Goal: Ask a question

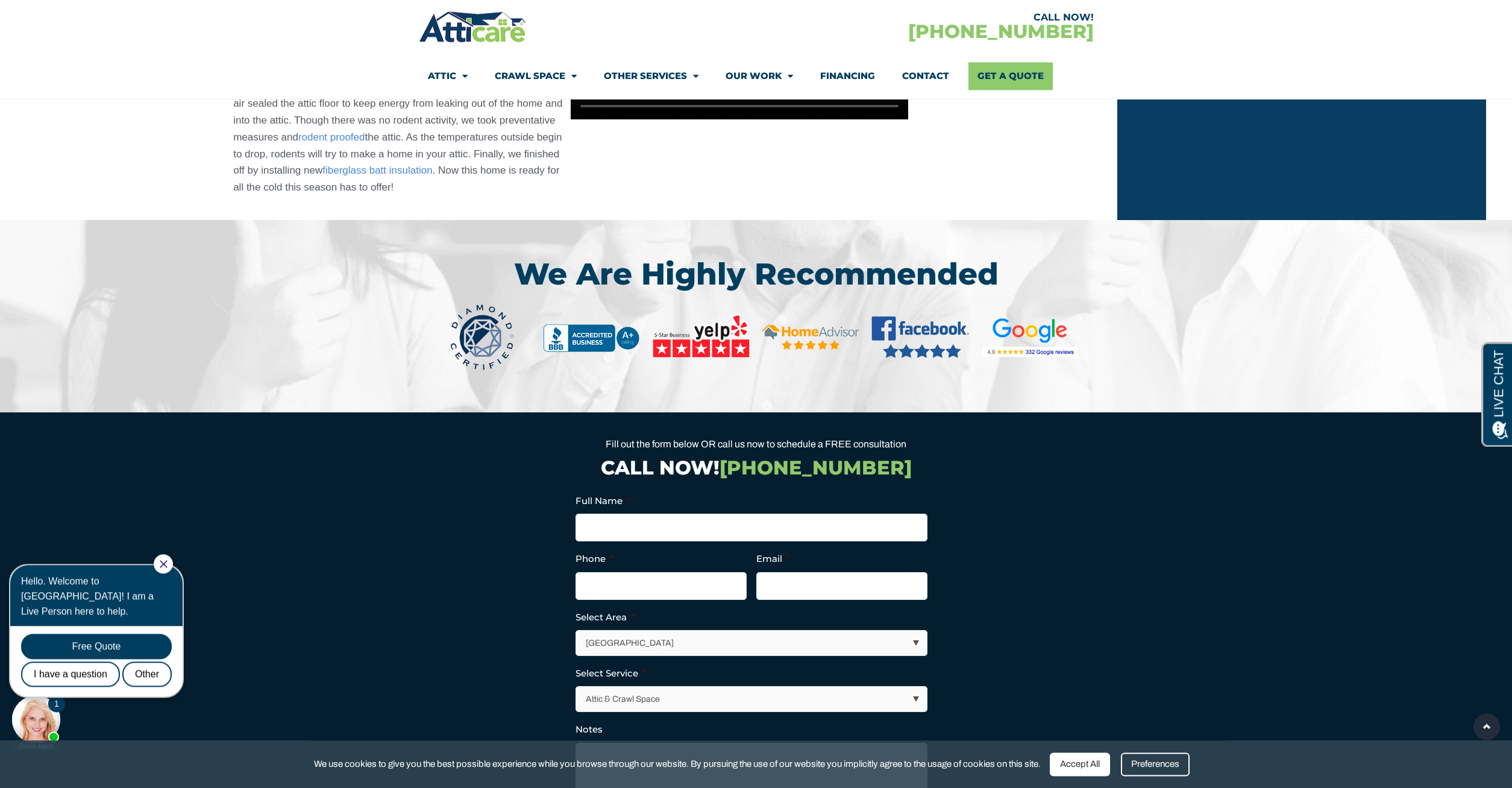
scroll to position [2030, 0]
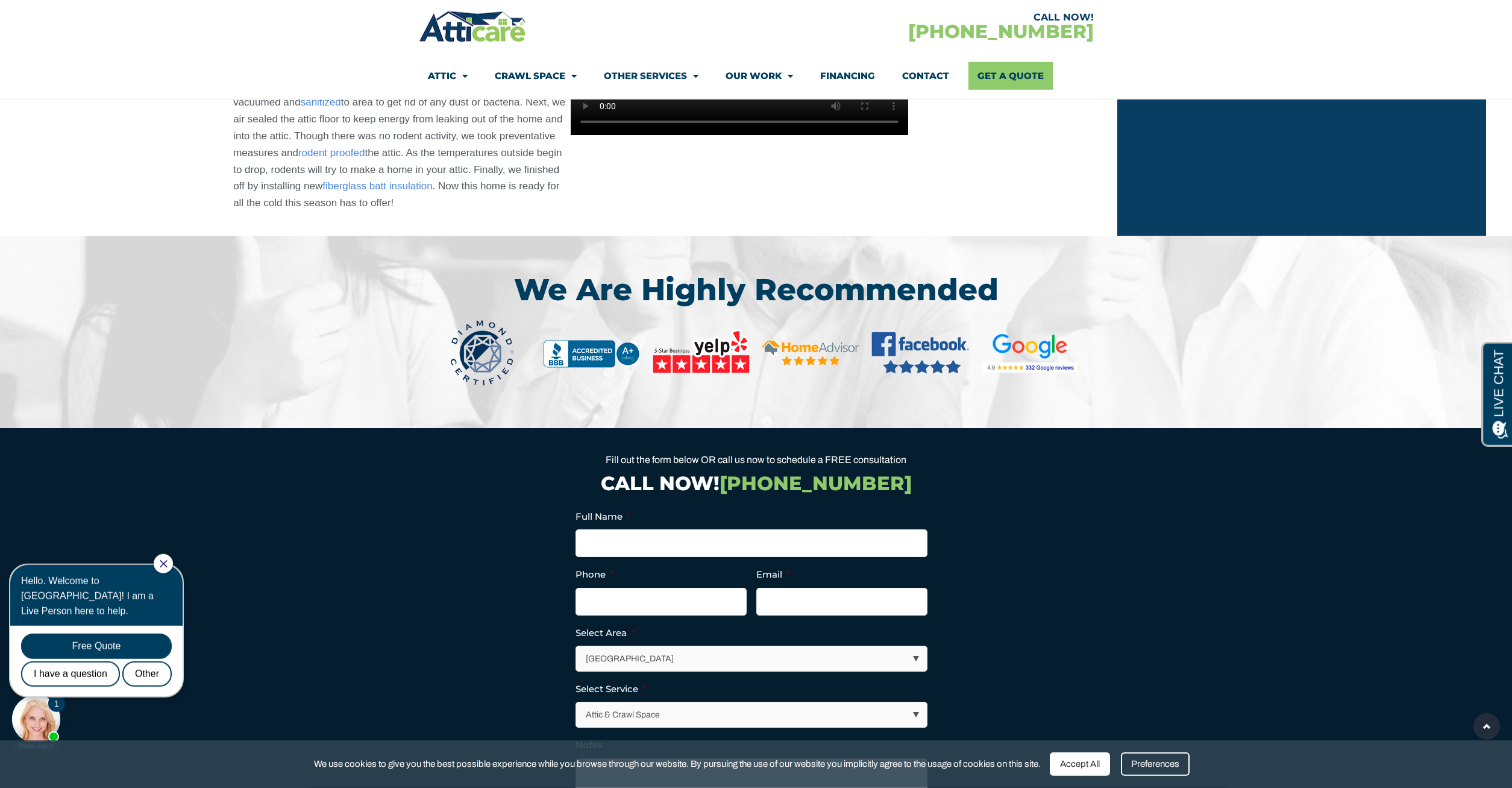
drag, startPoint x: 1502, startPoint y: 533, endPoint x: 1509, endPoint y: 567, distance: 34.7
click at [1509, 569] on section "Fill out the form below OR call us now to schedule a FREE consultation CALL NOW…" at bounding box center [756, 677] width 1512 height 498
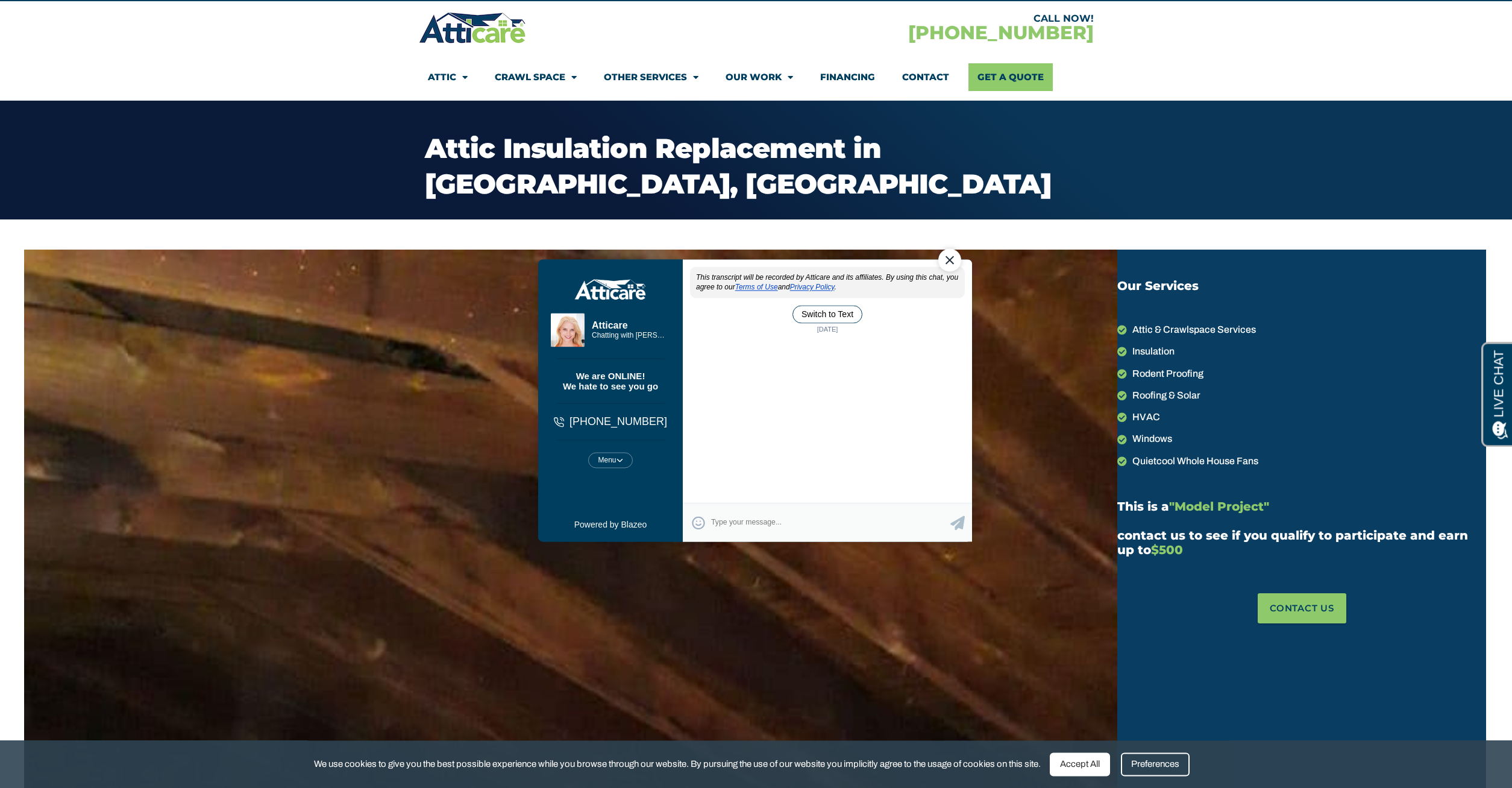
scroll to position [0, 0]
click at [717, 519] on textarea "Type your response and press Return or Send" at bounding box center [830, 522] width 239 height 24
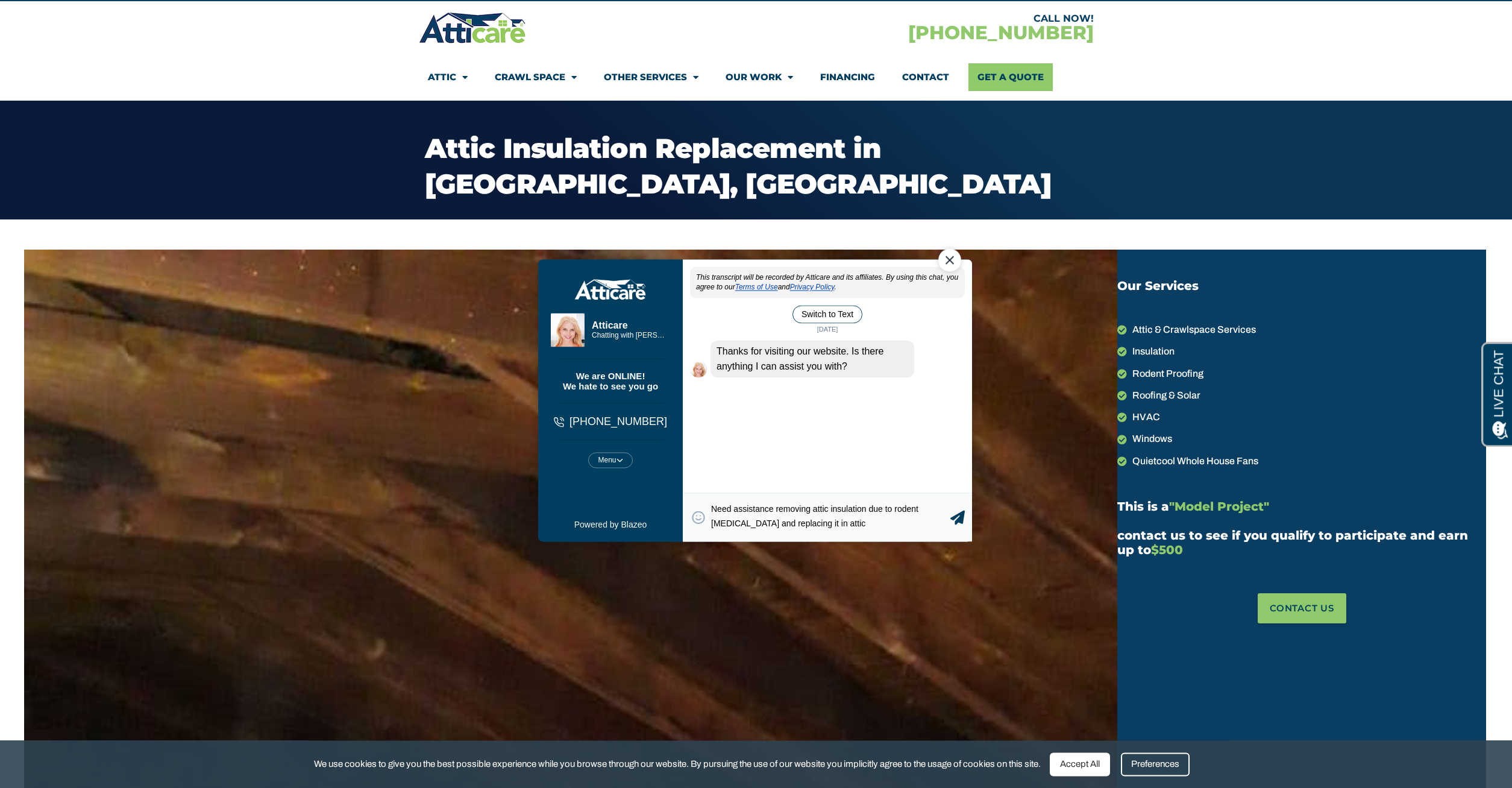
drag, startPoint x: 773, startPoint y: 505, endPoint x: 769, endPoint y: 513, distance: 8.9
click at [773, 507] on textarea "Need assistance removing attic insulation due to rodent [MEDICAL_DATA] and repl…" at bounding box center [830, 516] width 239 height 26
type textarea "Looking for info/estimate to remove attic insulation due to rodent [MEDICAL_DAT…"
click at [959, 518] on icon at bounding box center [956, 516] width 14 height 14
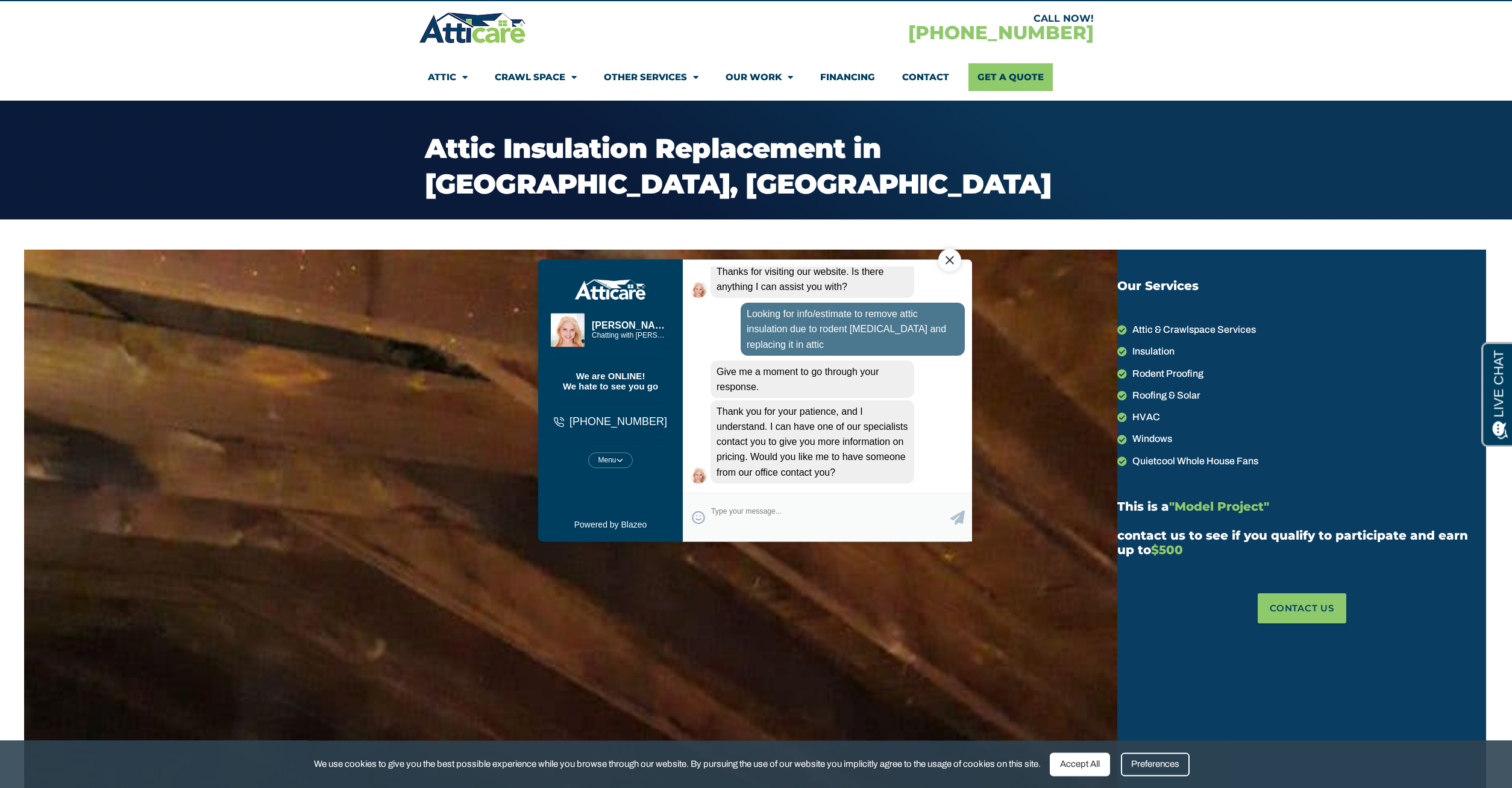
scroll to position [80, 0]
click at [750, 508] on textarea "Type your response and press Return or Send" at bounding box center [830, 516] width 239 height 26
type textarea "Yes - are you in the [GEOGRAPHIC_DATA], [GEOGRAPHIC_DATA] area:"
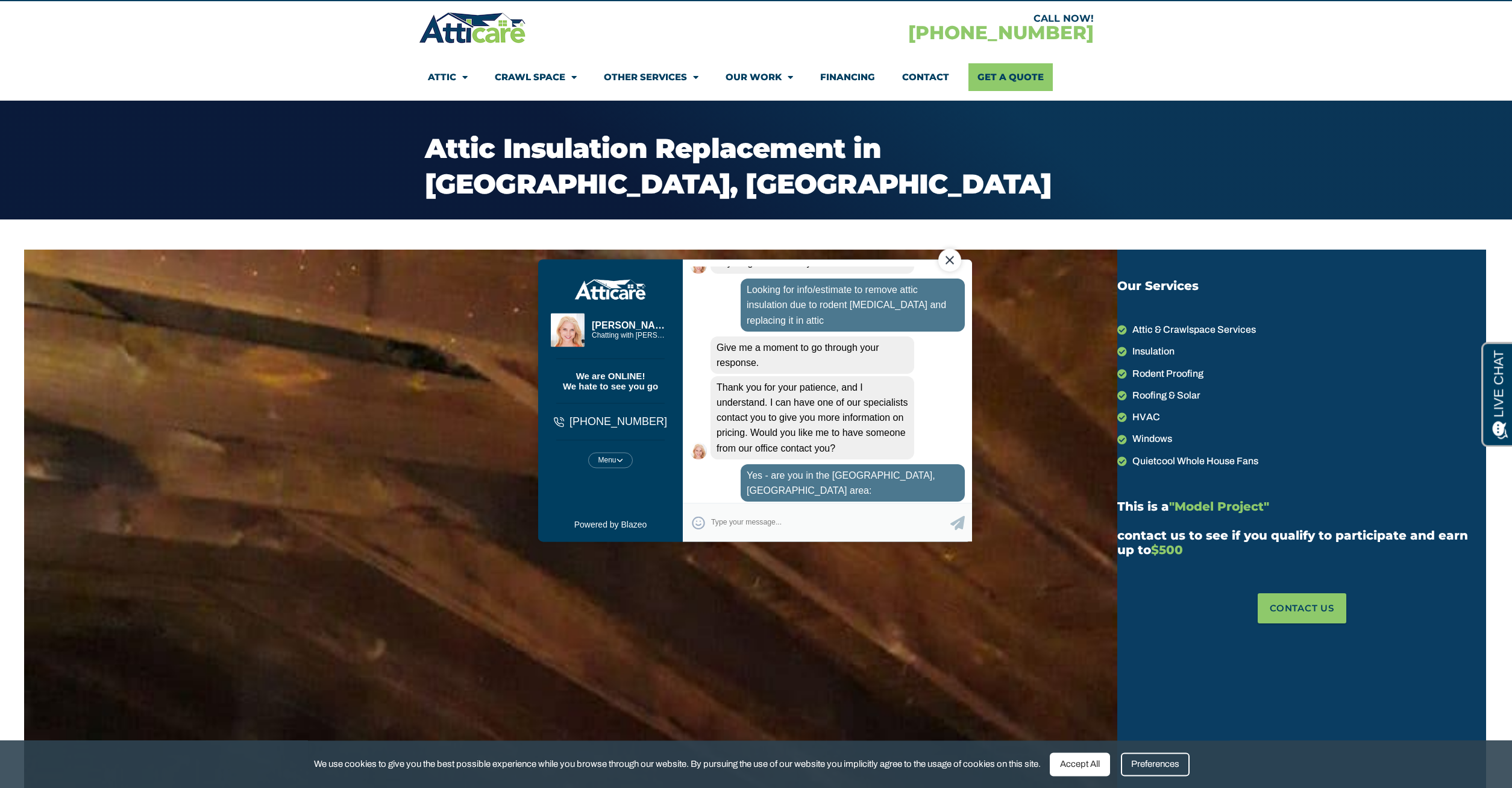
scroll to position [161, 0]
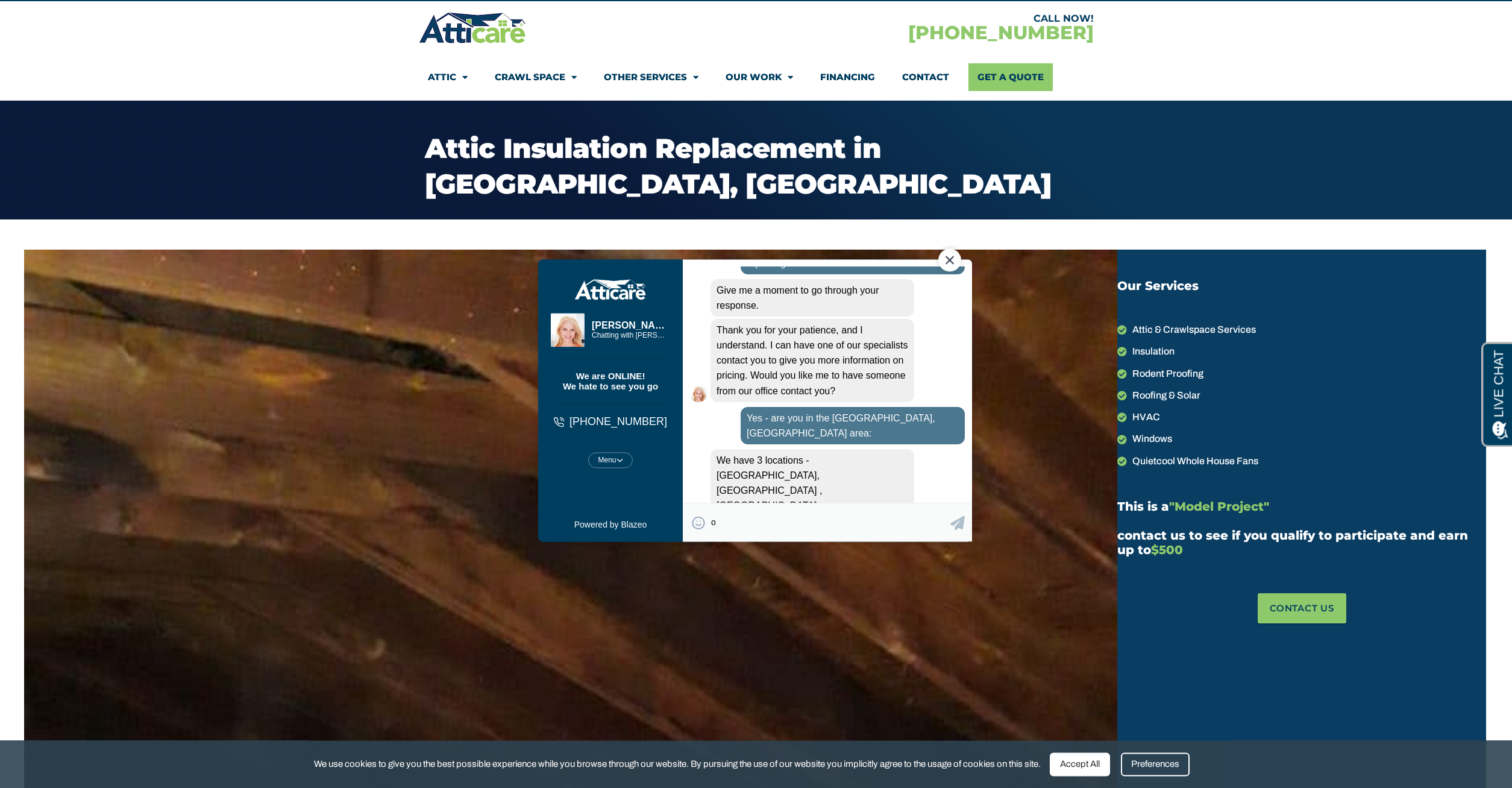
type textarea "o"
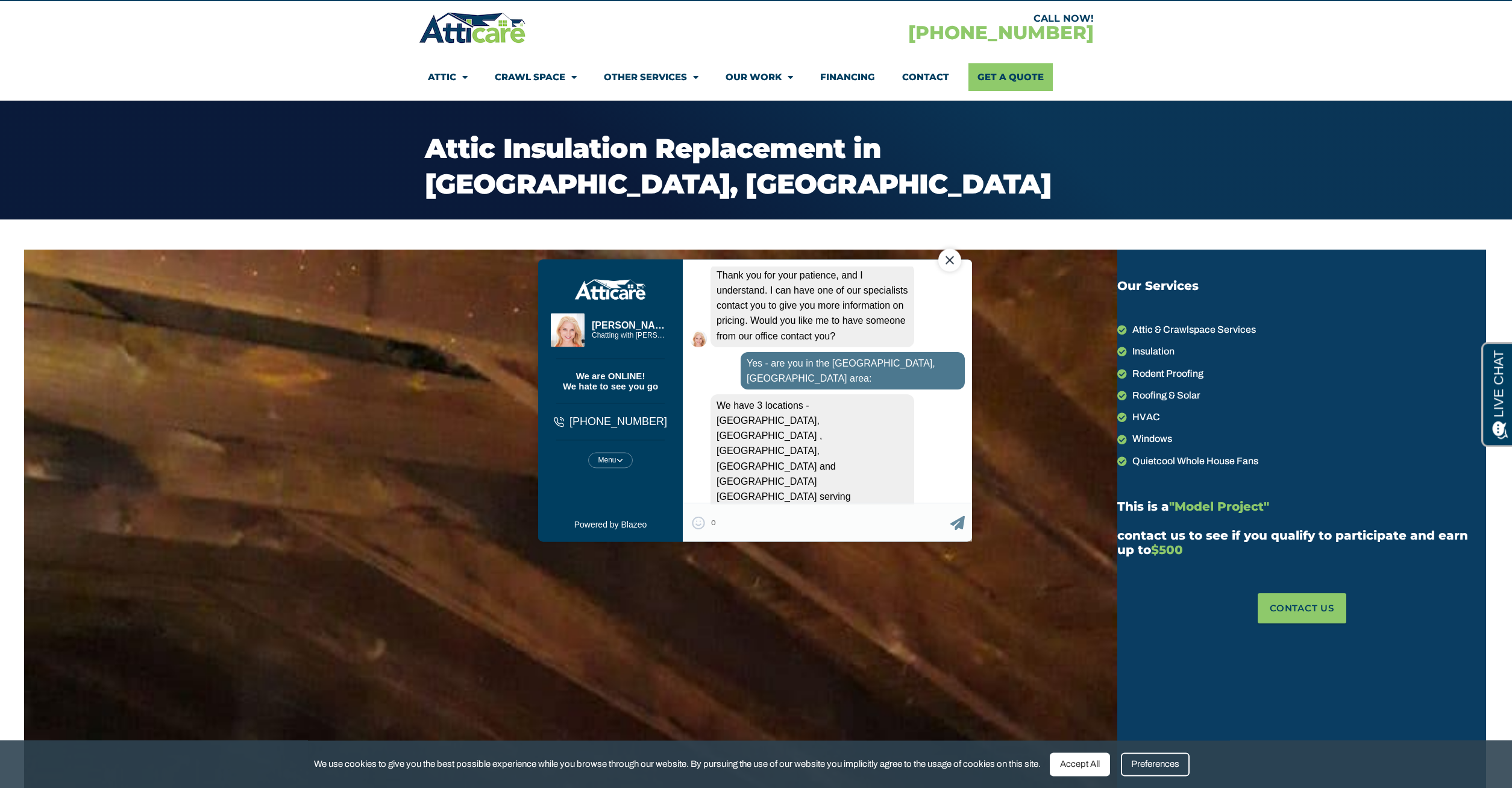
click at [880, 582] on div "New" at bounding box center [880, 595] width 43 height 25
type textarea "I"
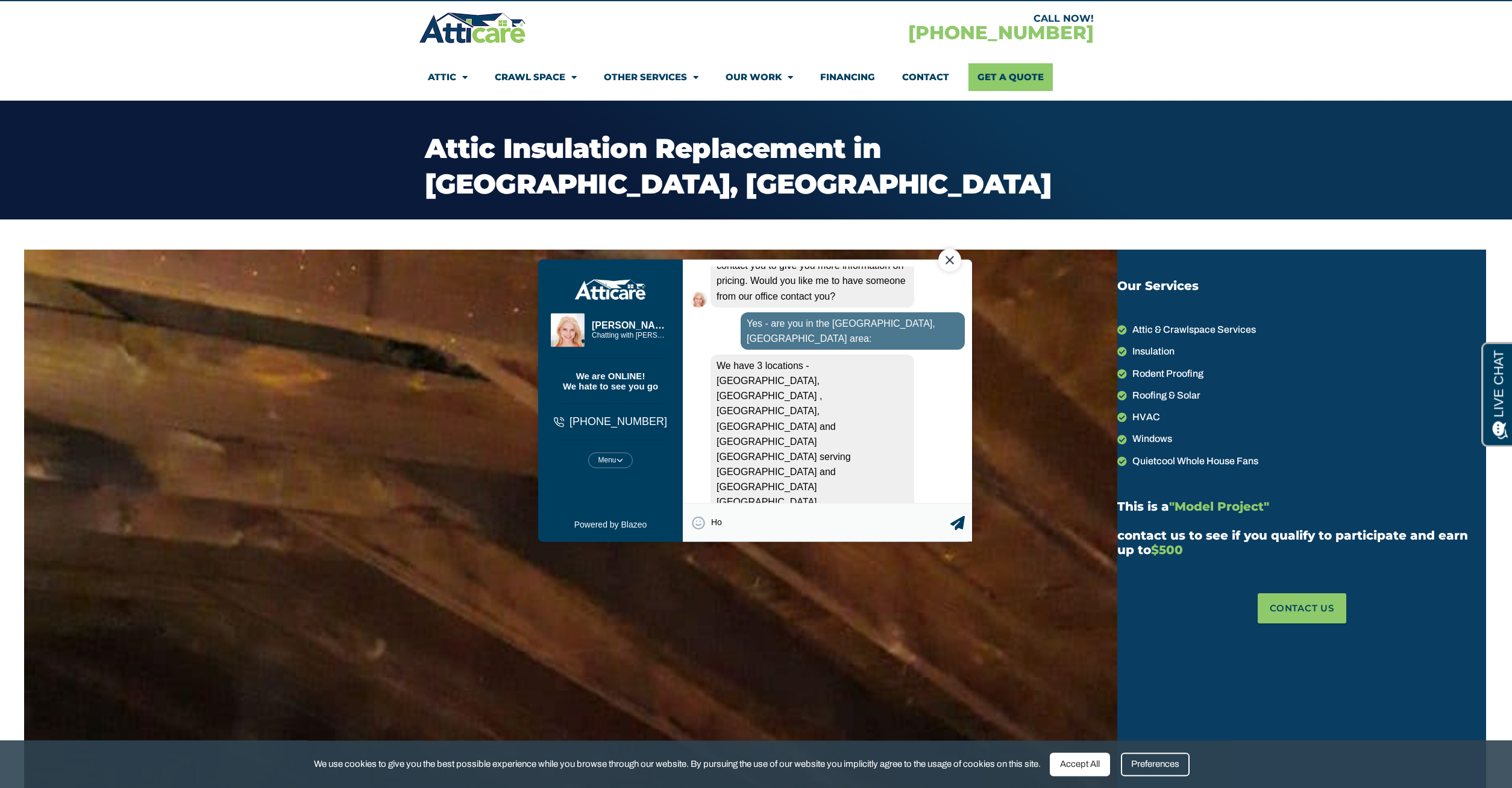
type textarea "H"
type textarea "08831"
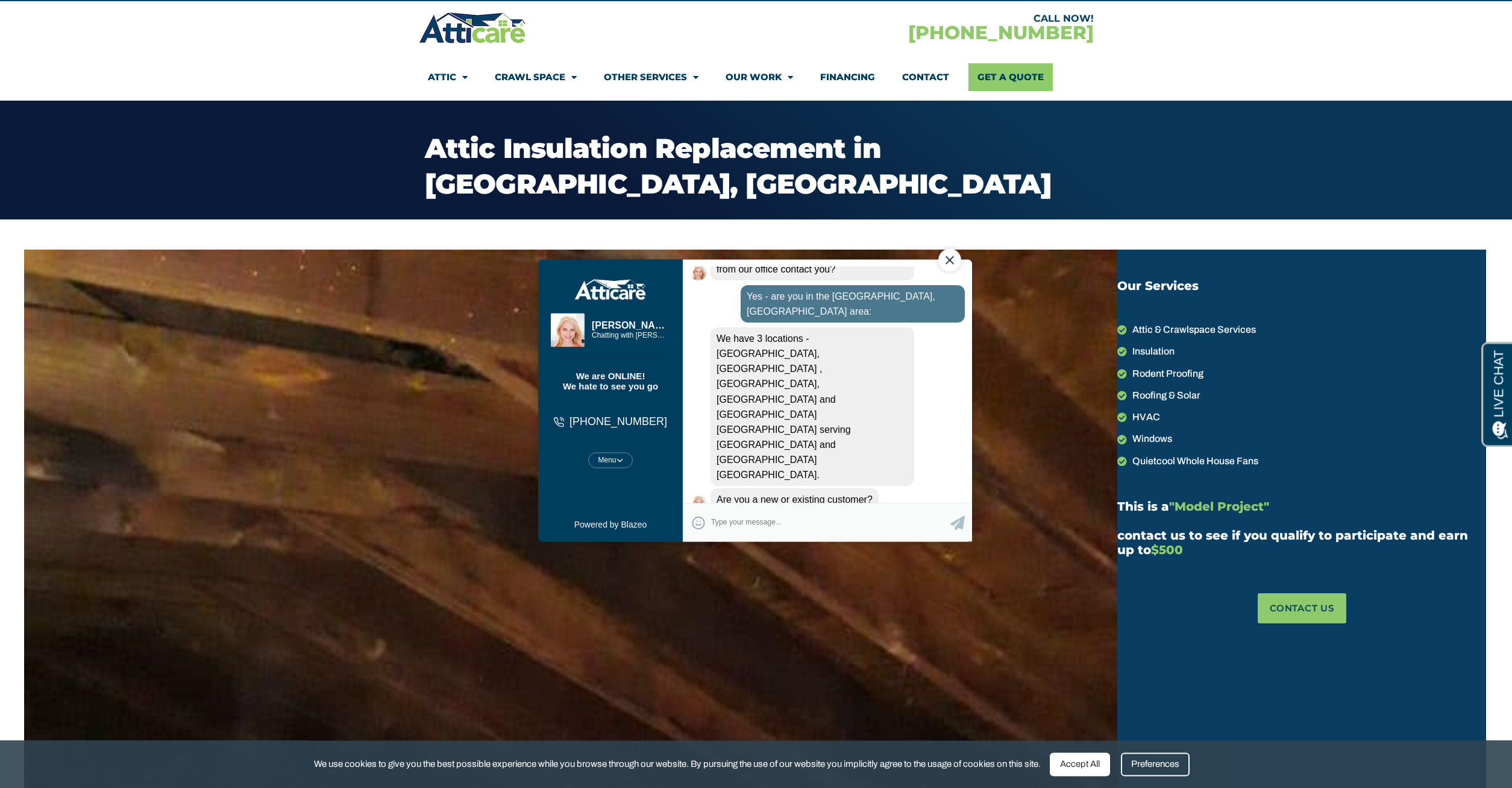
scroll to position [386, 0]
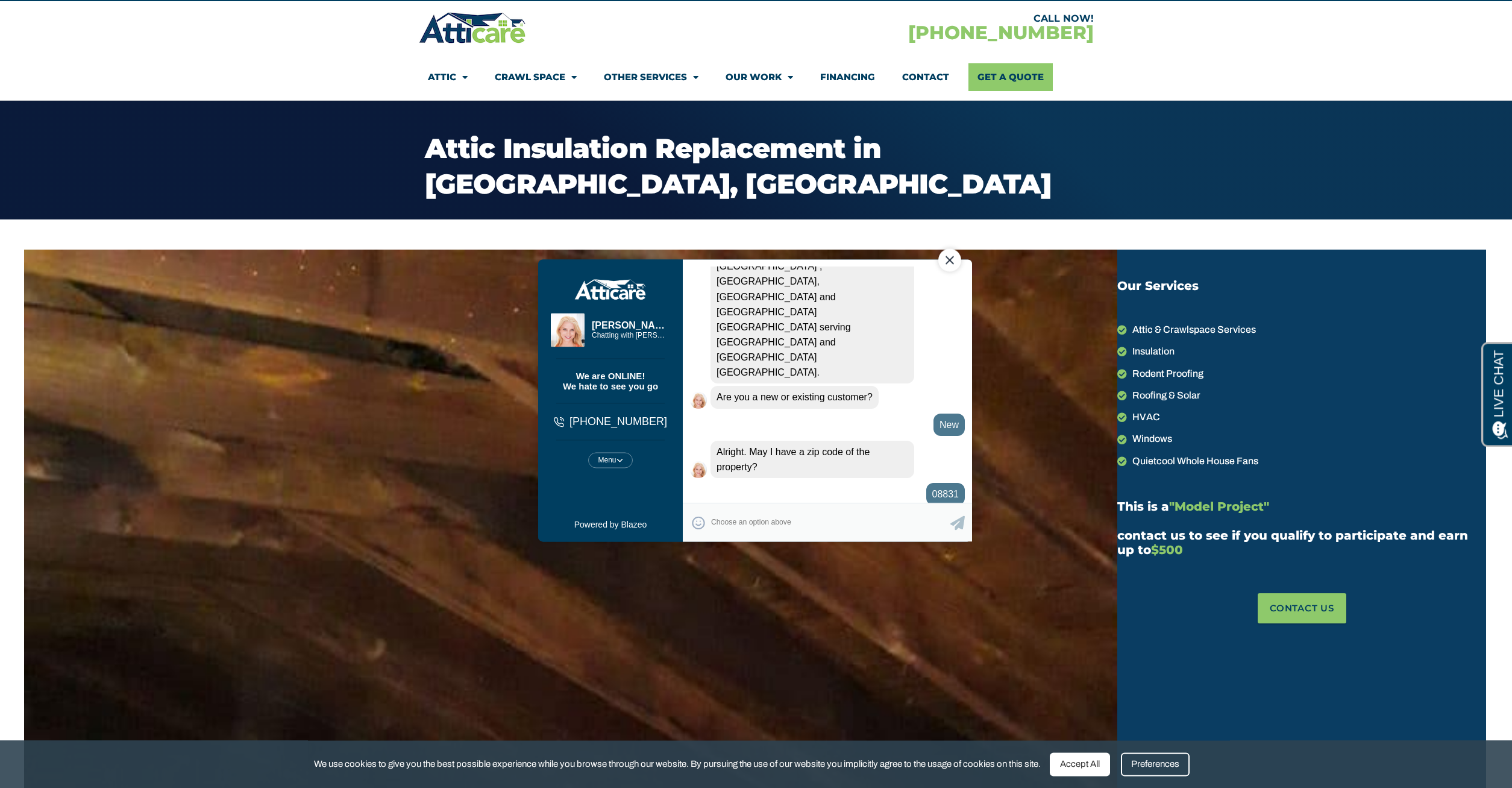
click at [950, 582] on div "No" at bounding box center [945, 595] width 36 height 25
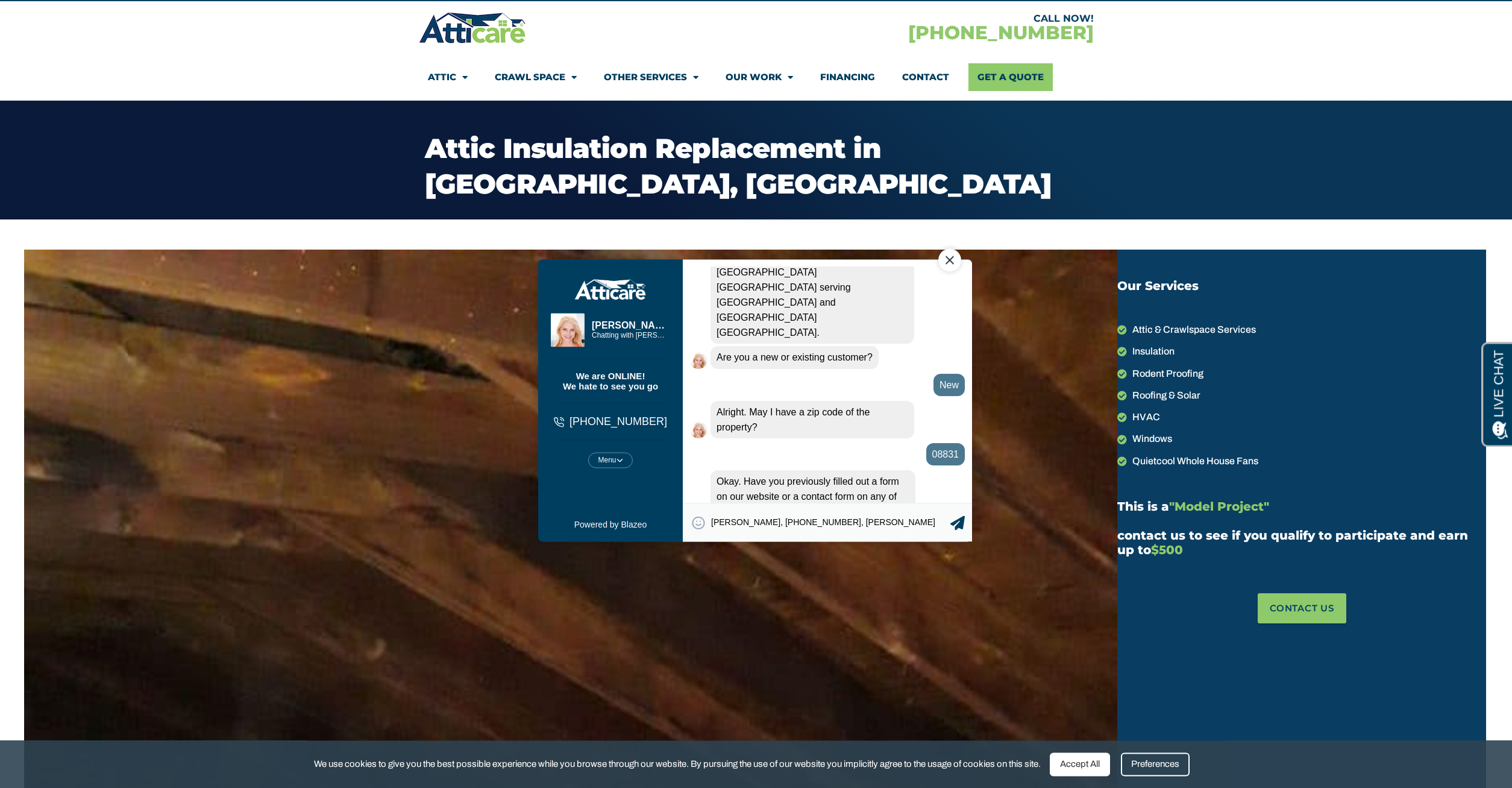
type textarea "[PERSON_NAME], [PHONE_NUMBER], [PERSON_NAME][EMAIL_ADDRESS][PERSON_NAME][DOMAIN…"
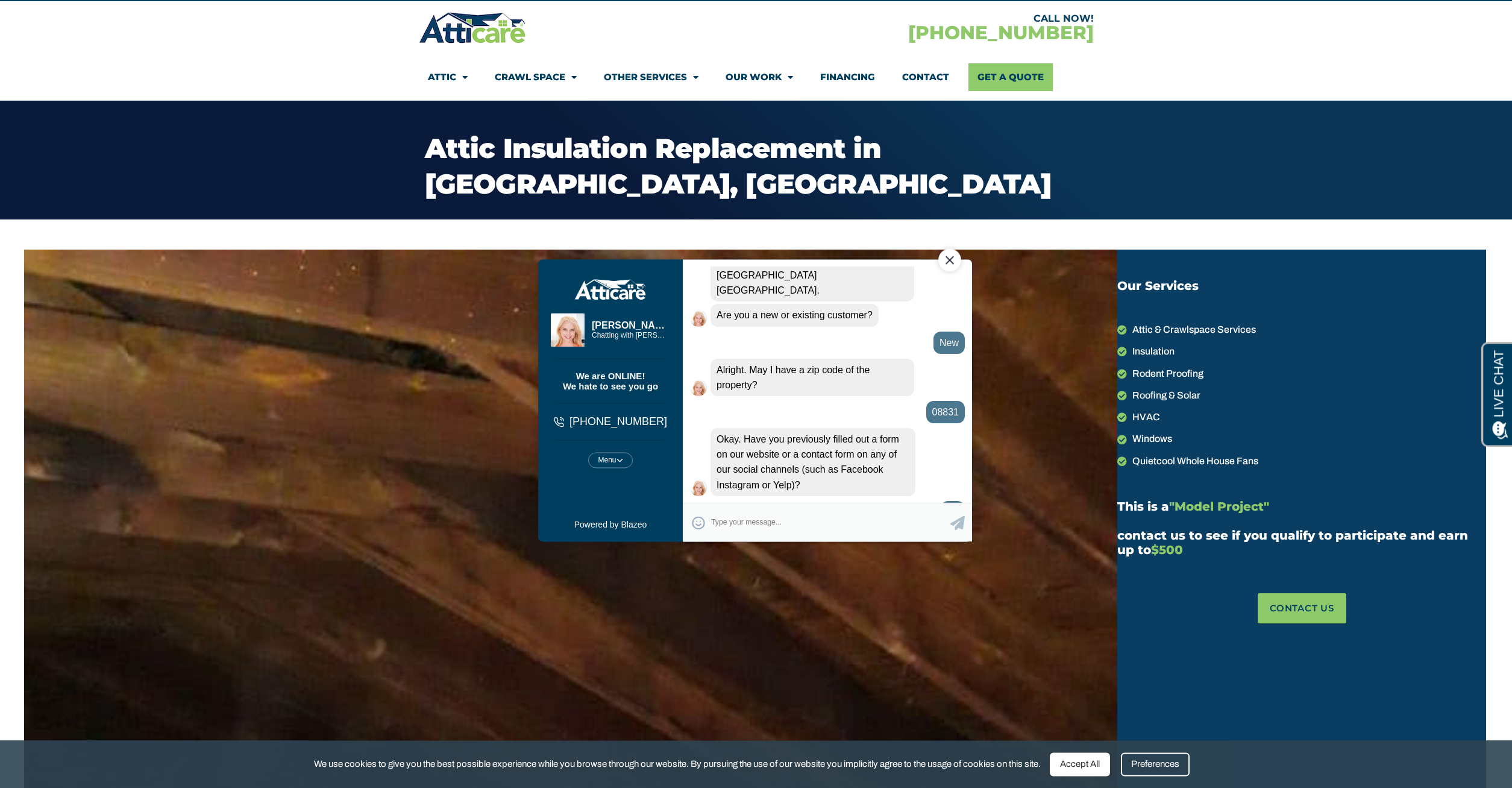
scroll to position [509, 0]
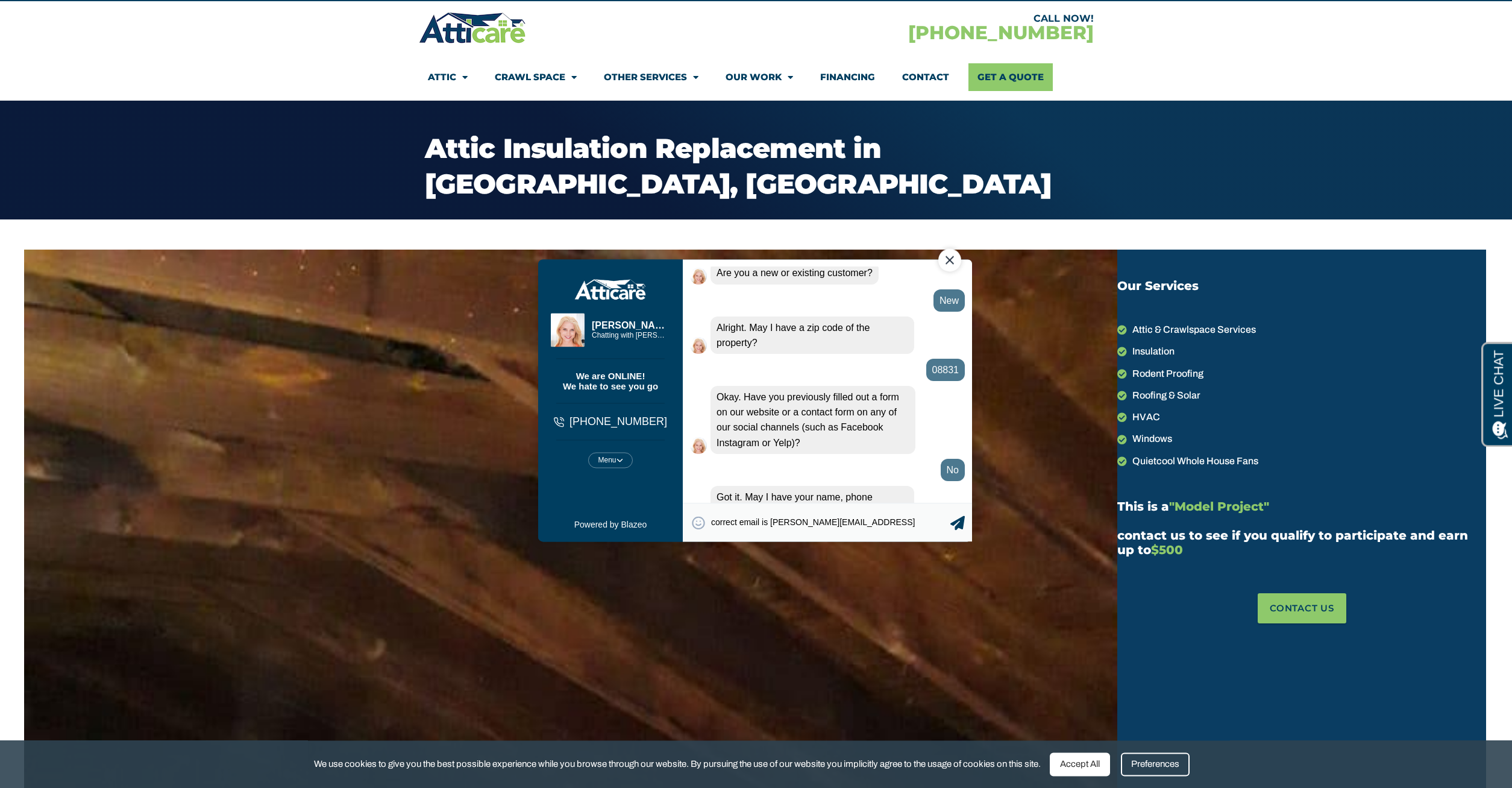
type textarea "correct email is [PERSON_NAME][EMAIL_ADDRESS][PERSON_NAME][DOMAIN_NAME]"
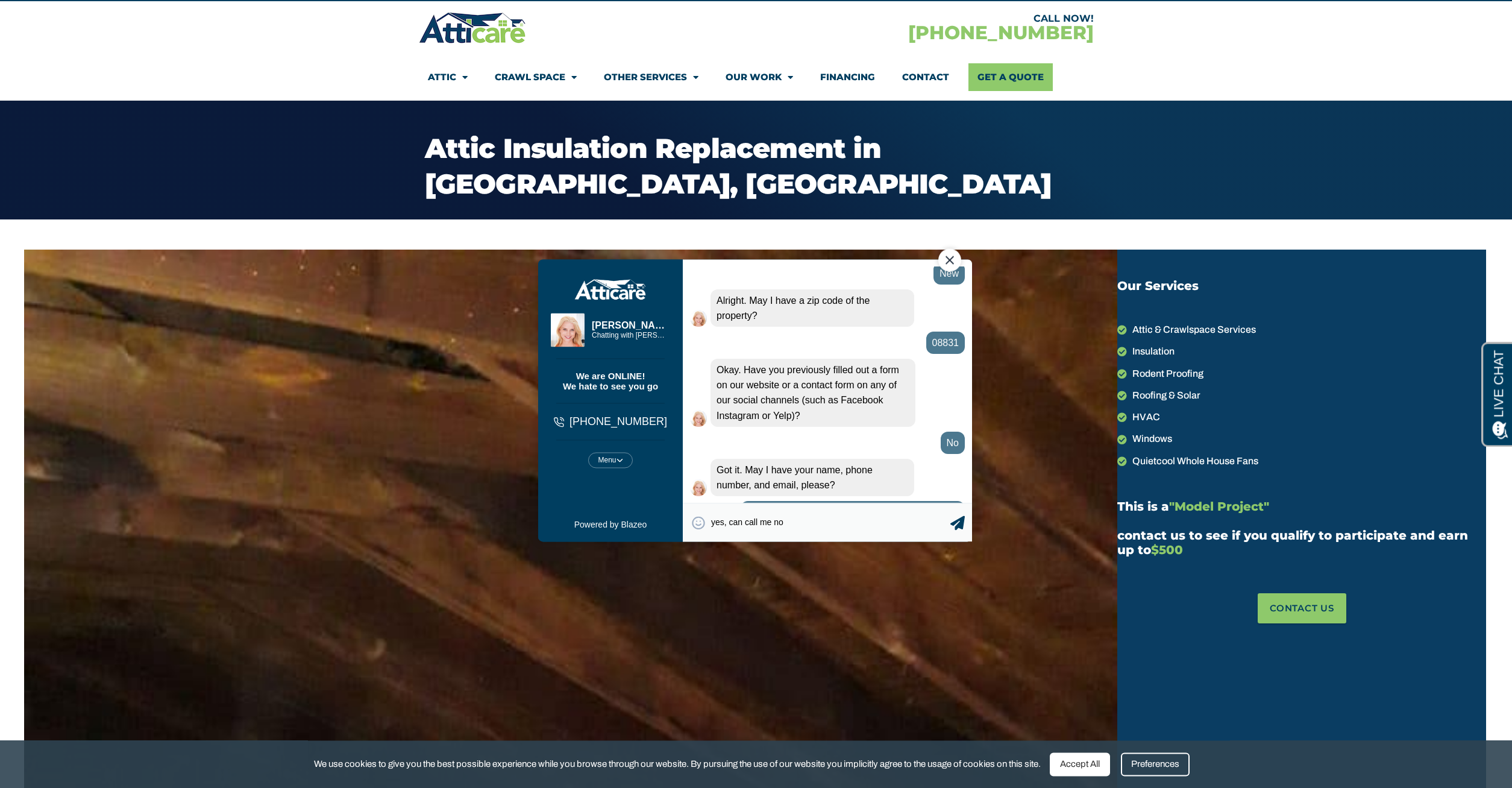
type textarea "yes, can call me now"
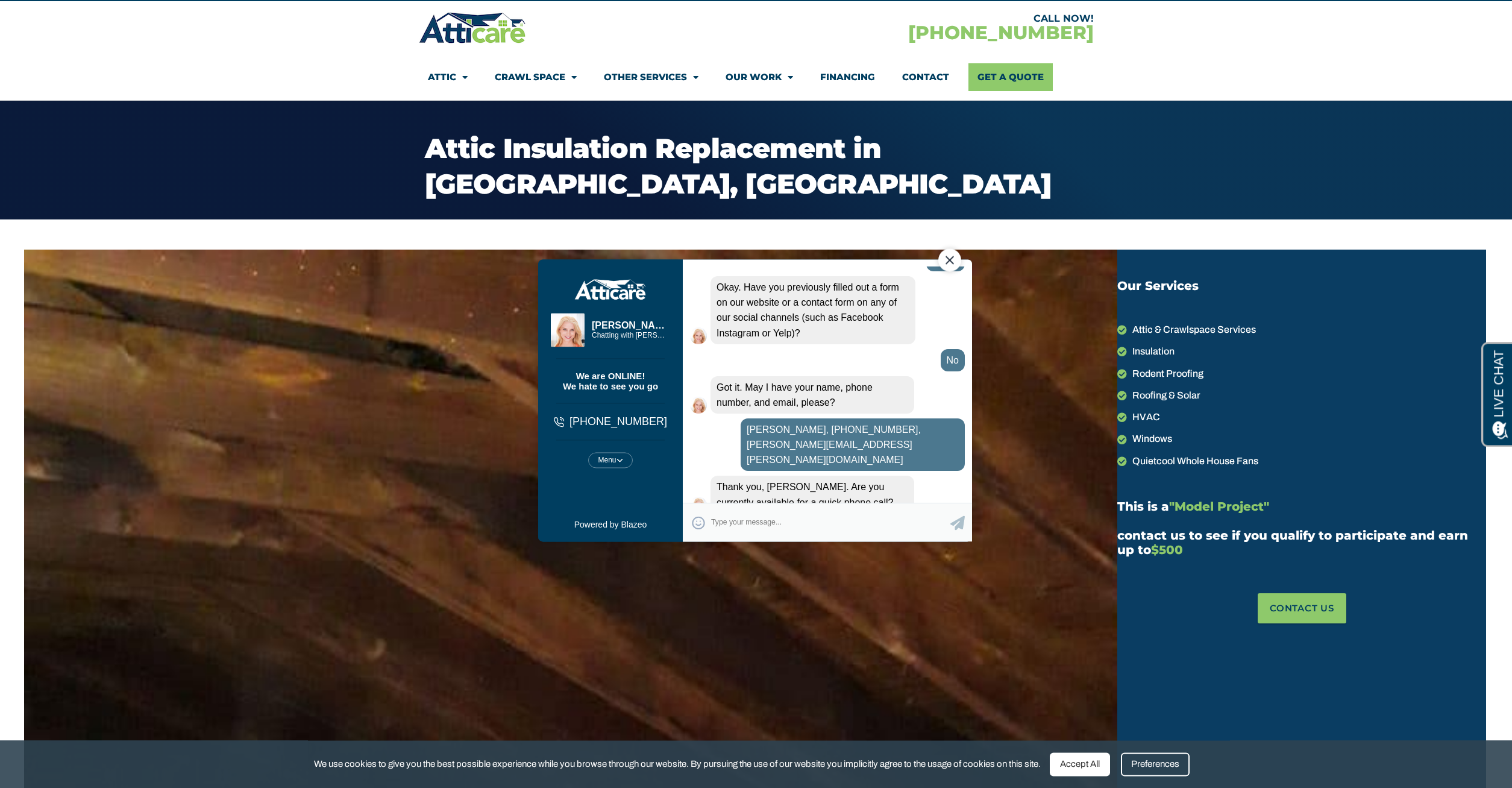
scroll to position [689, 0]
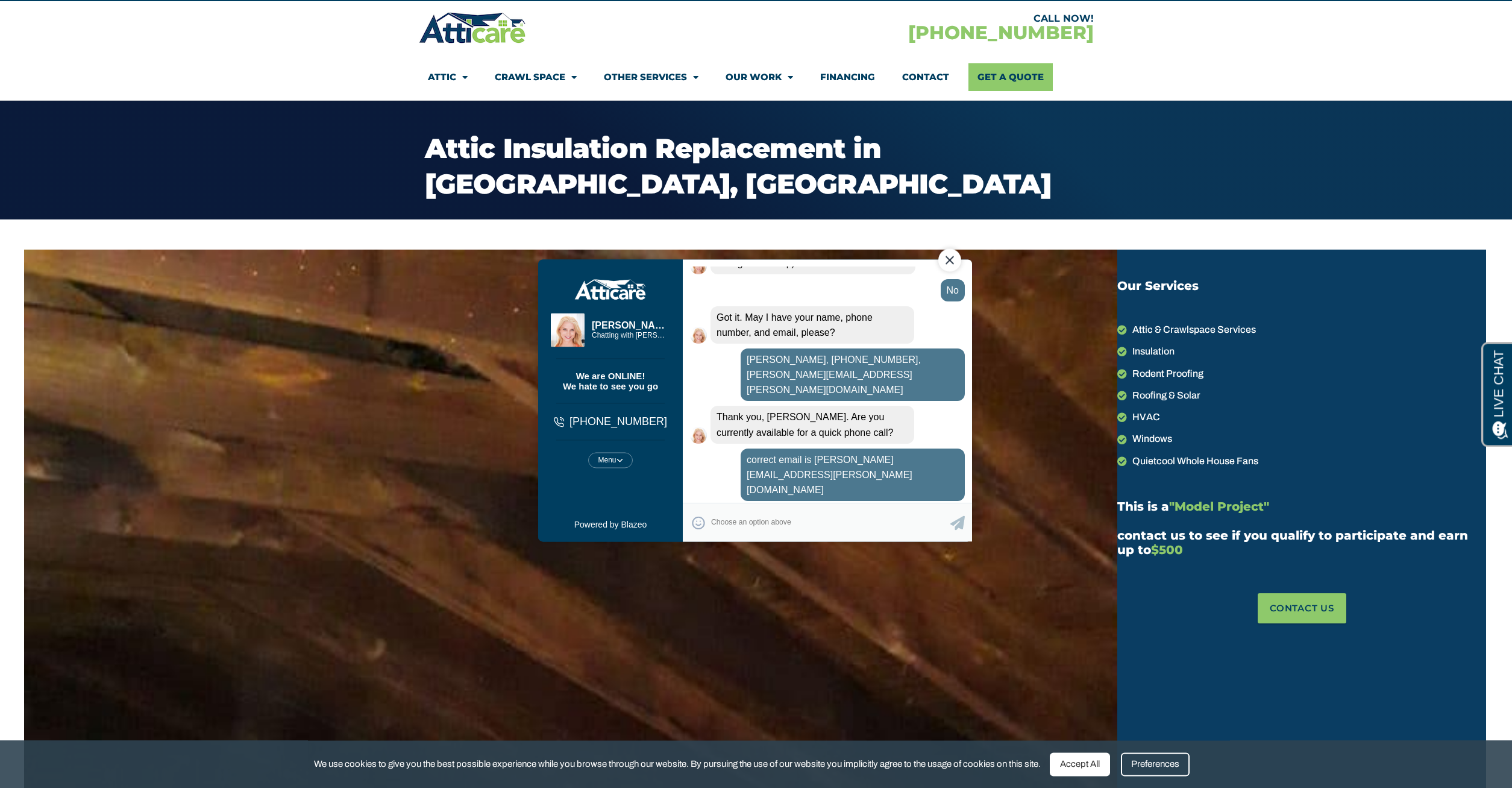
click at [900, 627] on div "Yes" at bounding box center [904, 640] width 40 height 25
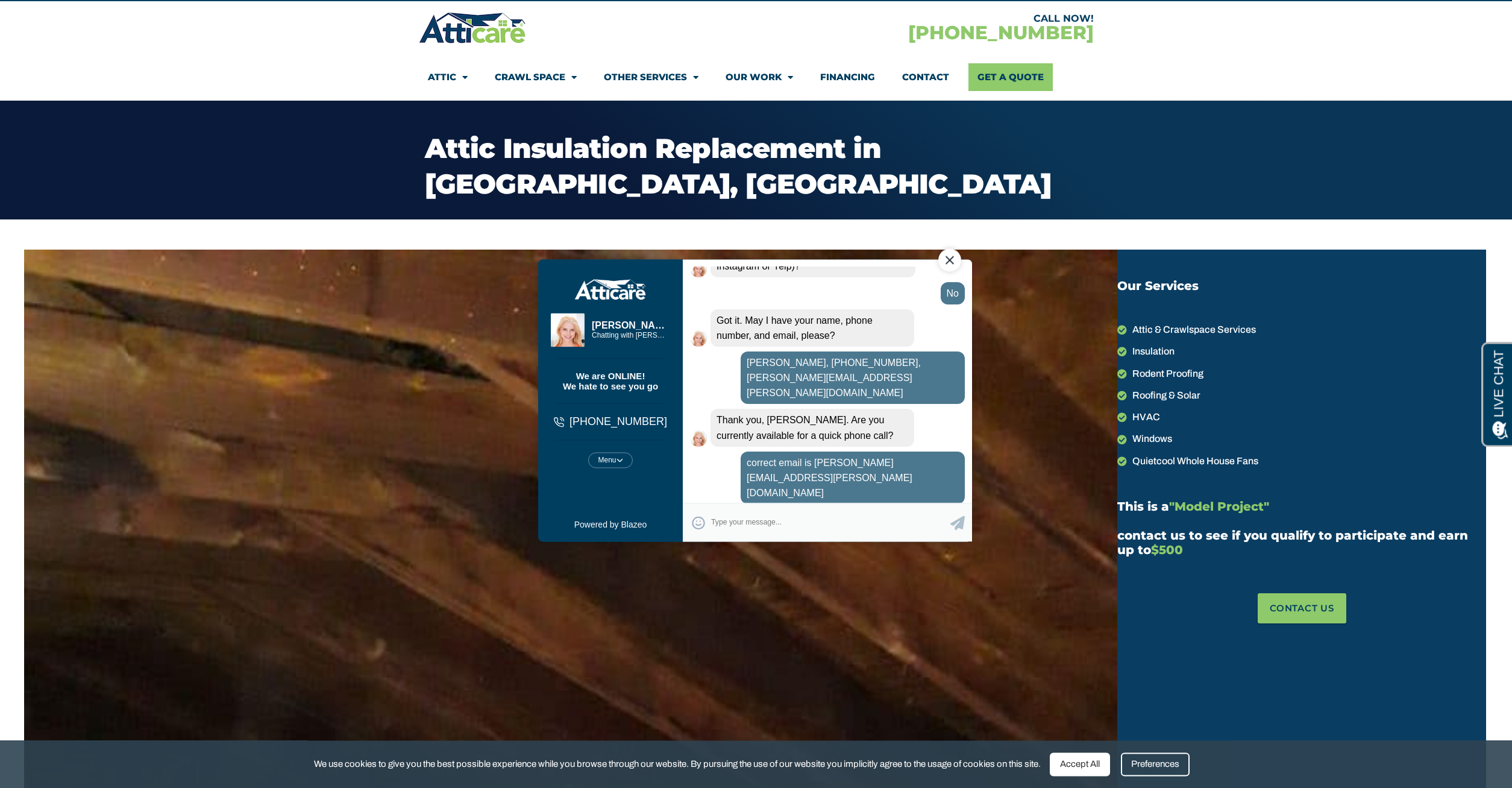
scroll to position [744, 0]
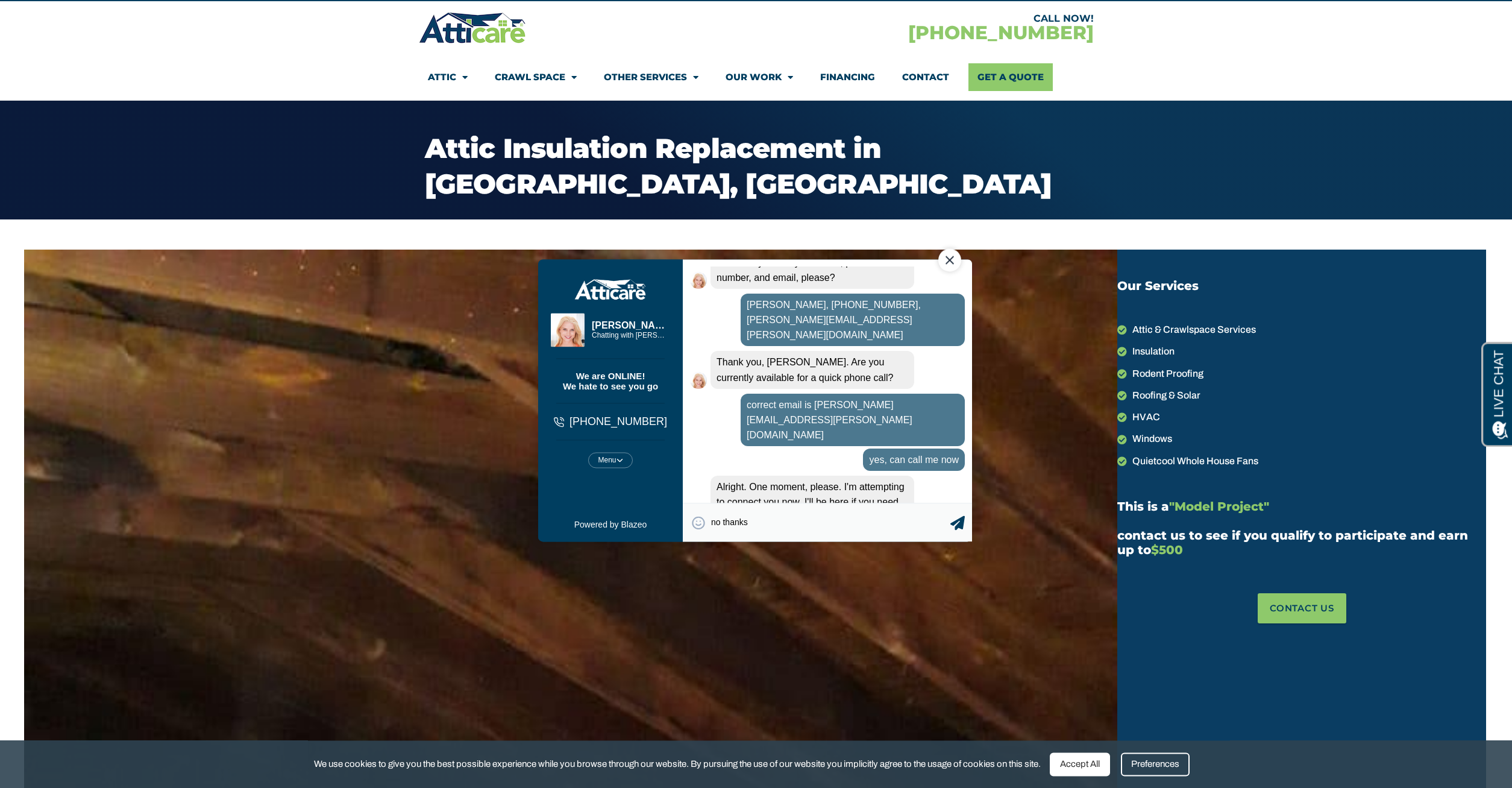
type textarea "no thanks"
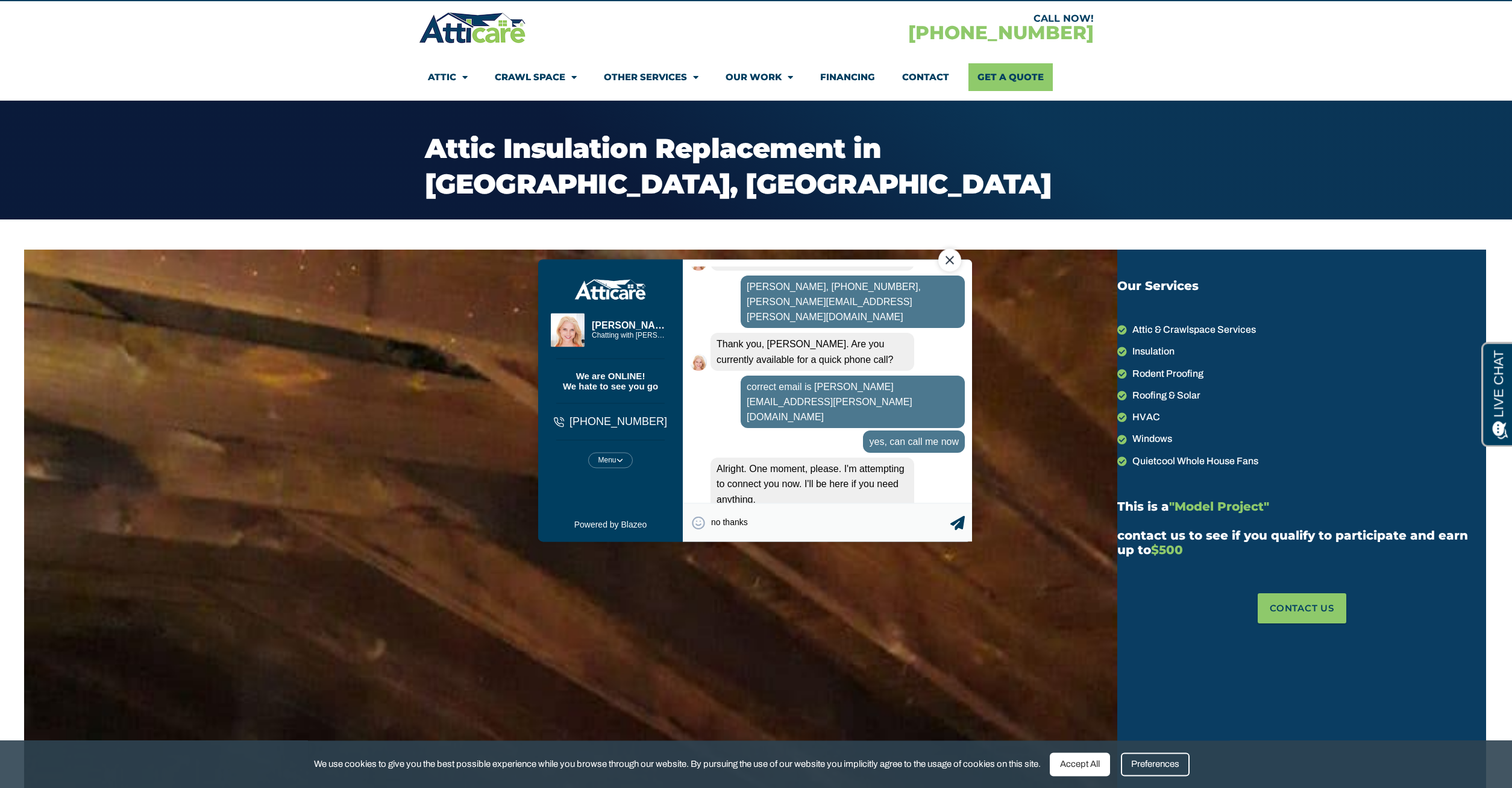
scroll to position [766, 0]
